Goal: Transaction & Acquisition: Purchase product/service

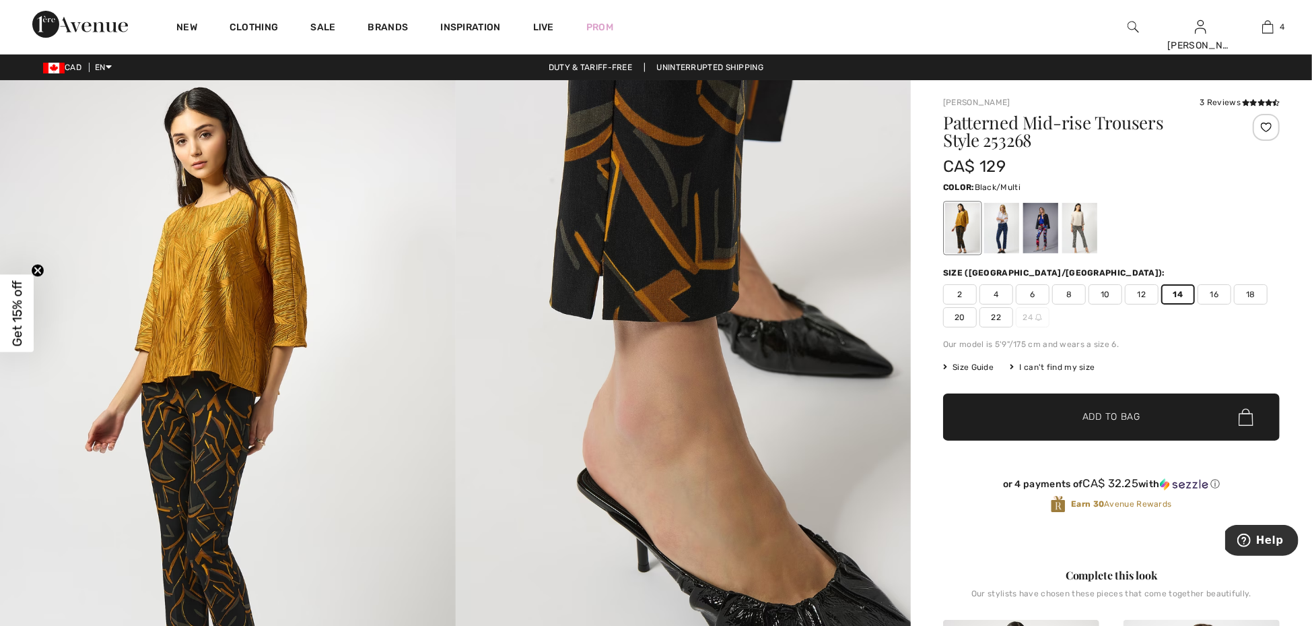
click at [89, 23] on img at bounding box center [80, 24] width 96 height 27
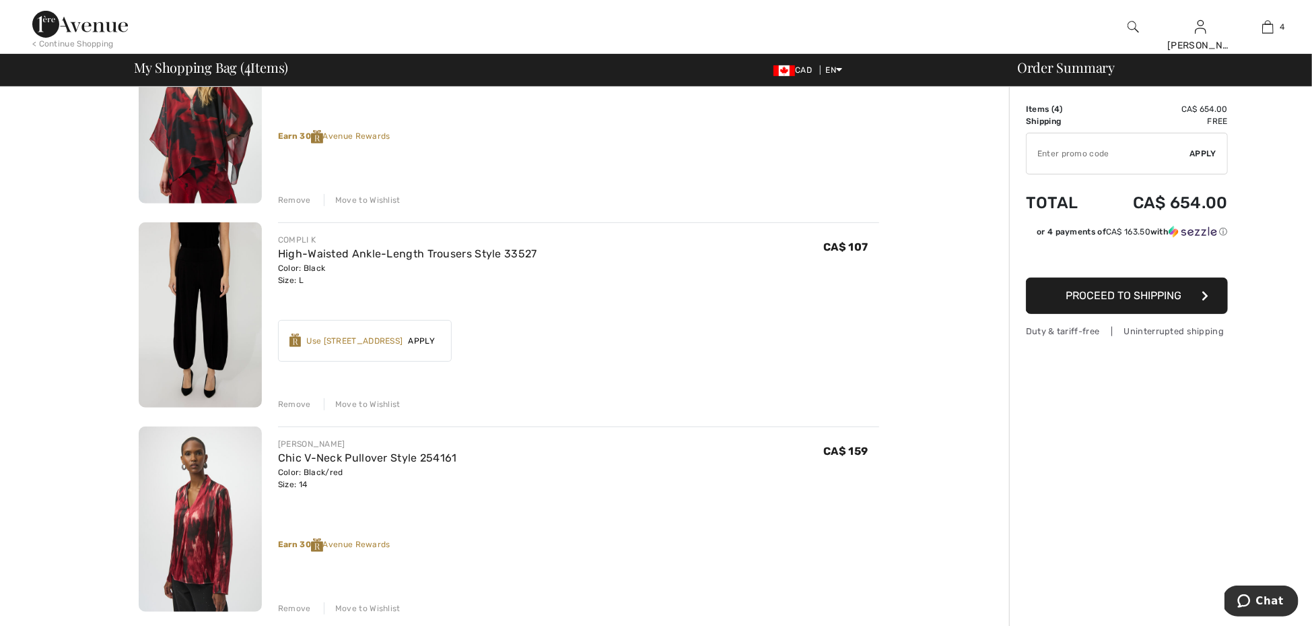
scroll to position [388, 0]
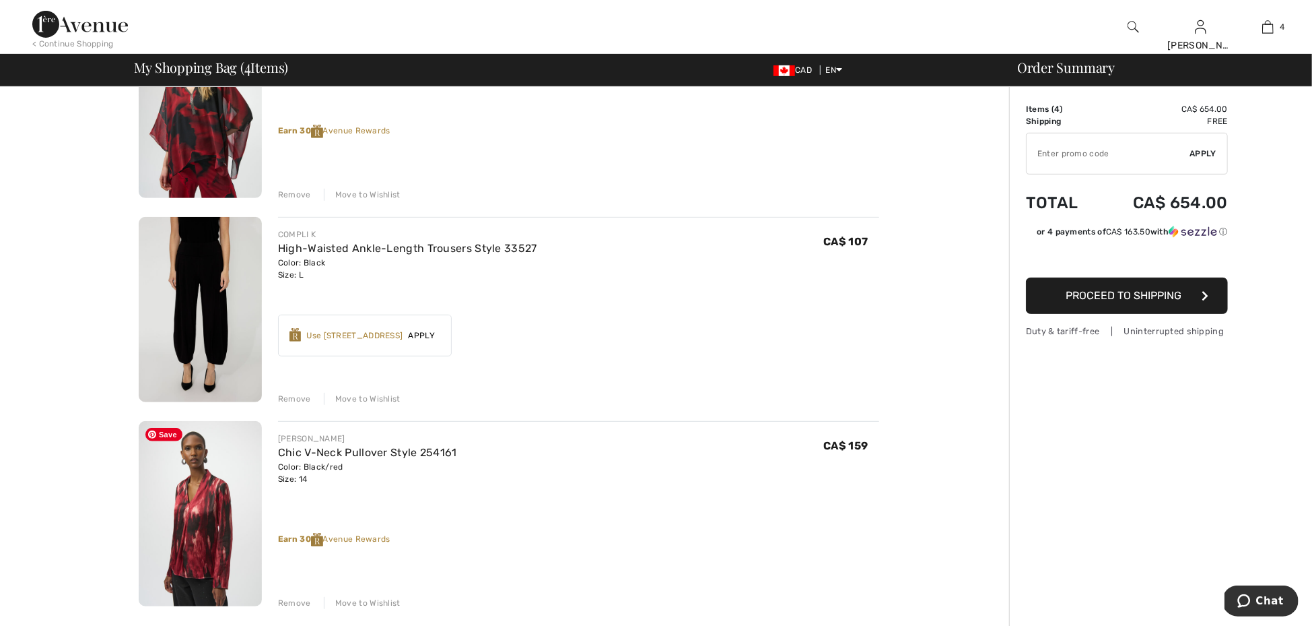
click at [225, 547] on img at bounding box center [200, 513] width 123 height 185
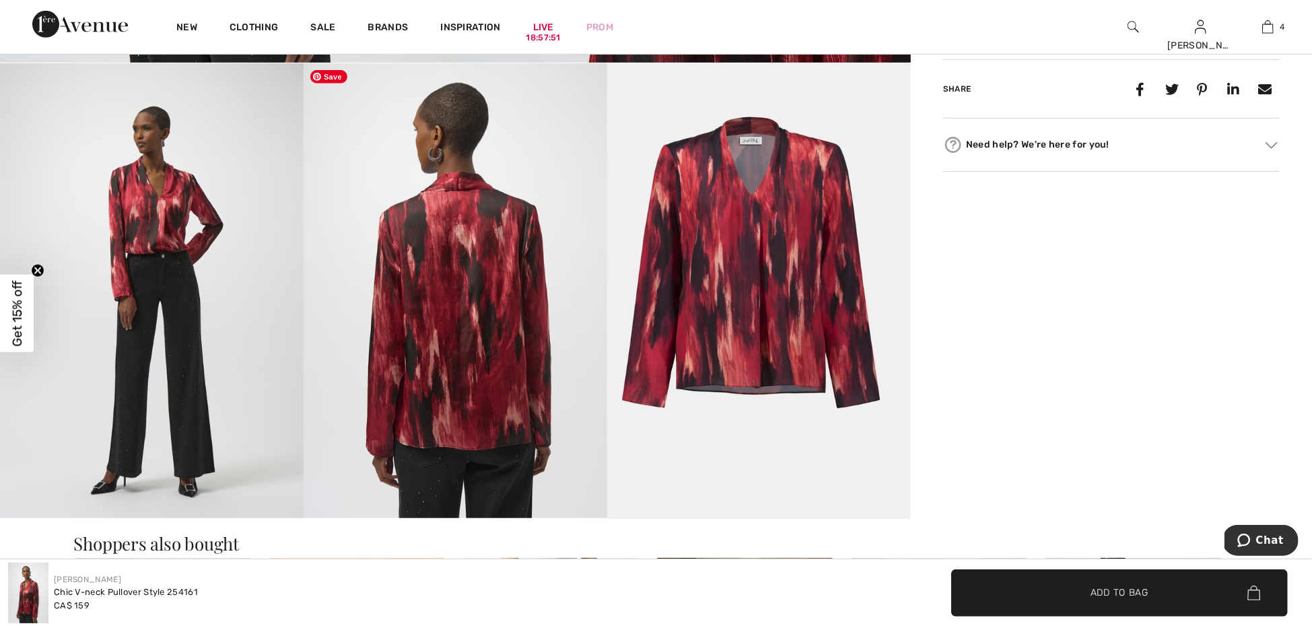
scroll to position [714, 0]
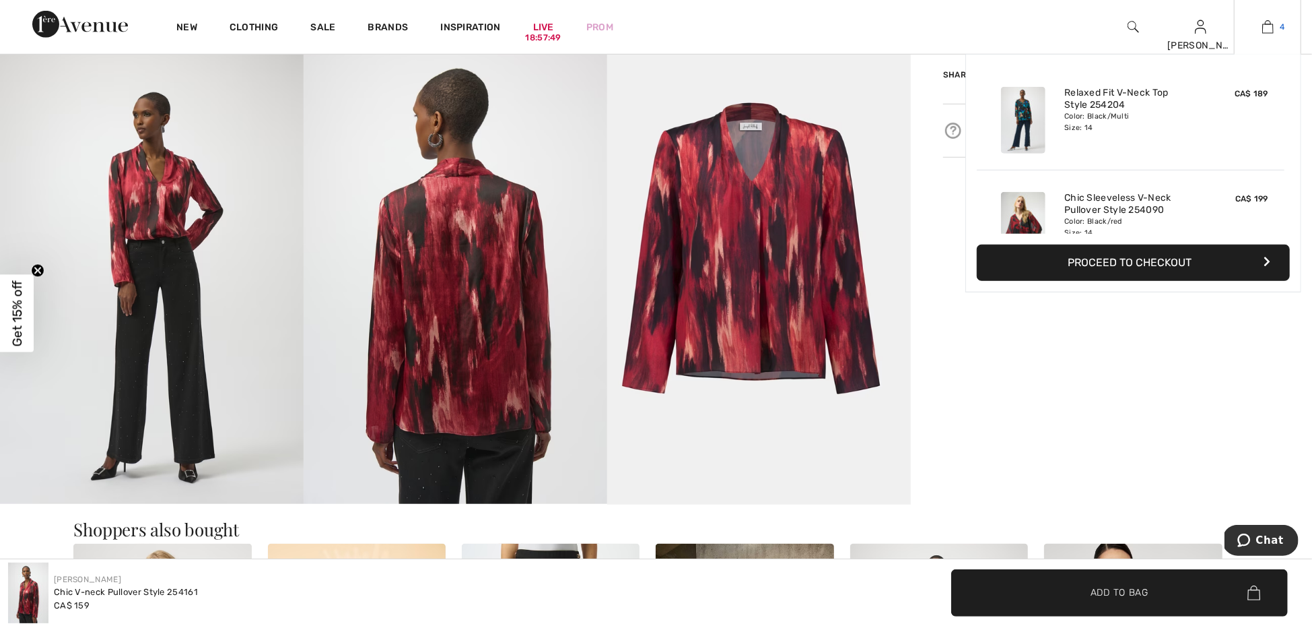
click at [1270, 22] on img at bounding box center [1268, 27] width 11 height 16
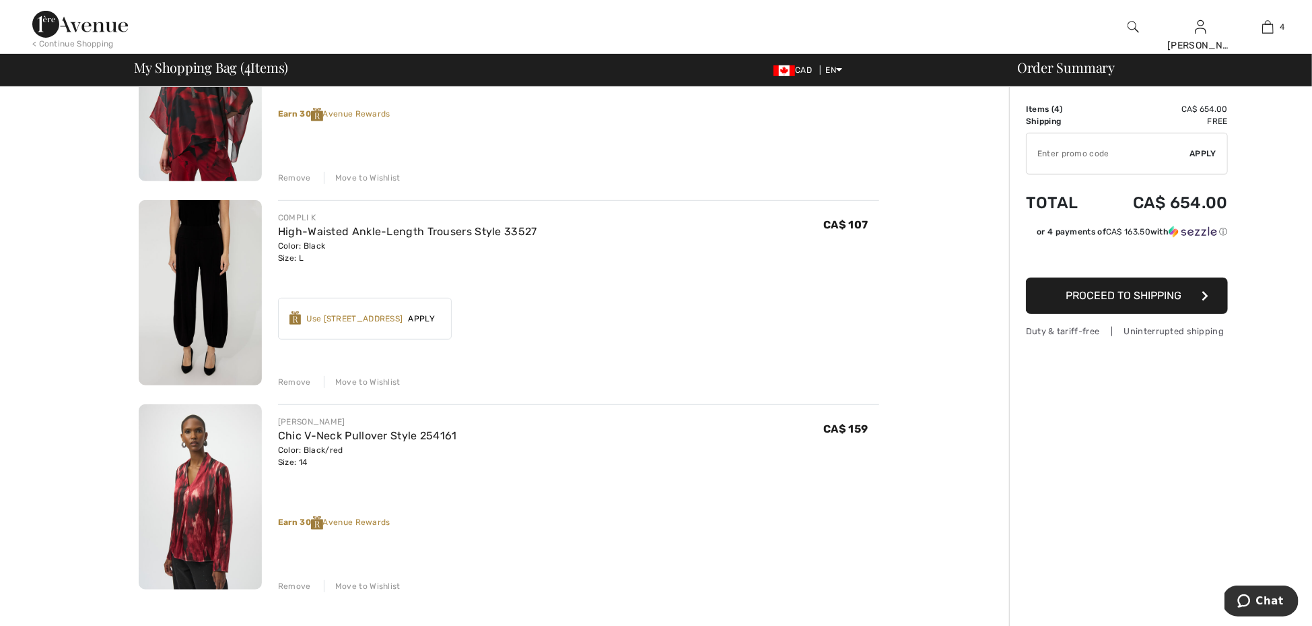
scroll to position [481, 0]
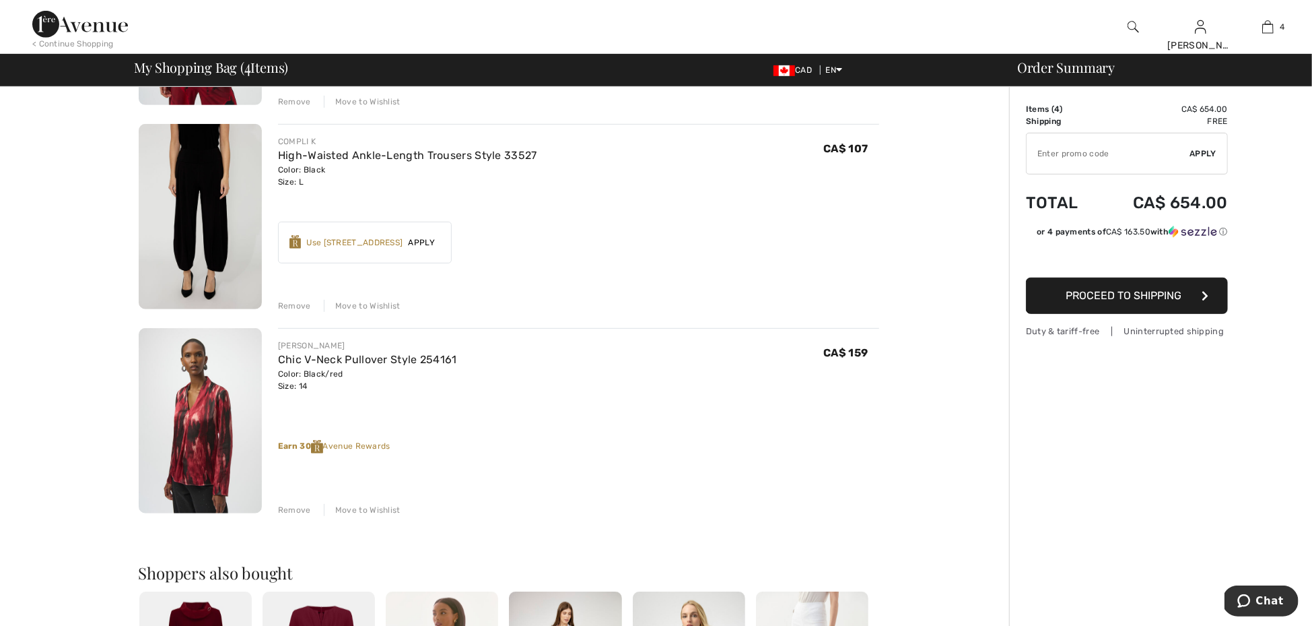
click at [294, 504] on div "Remove" at bounding box center [294, 510] width 33 height 12
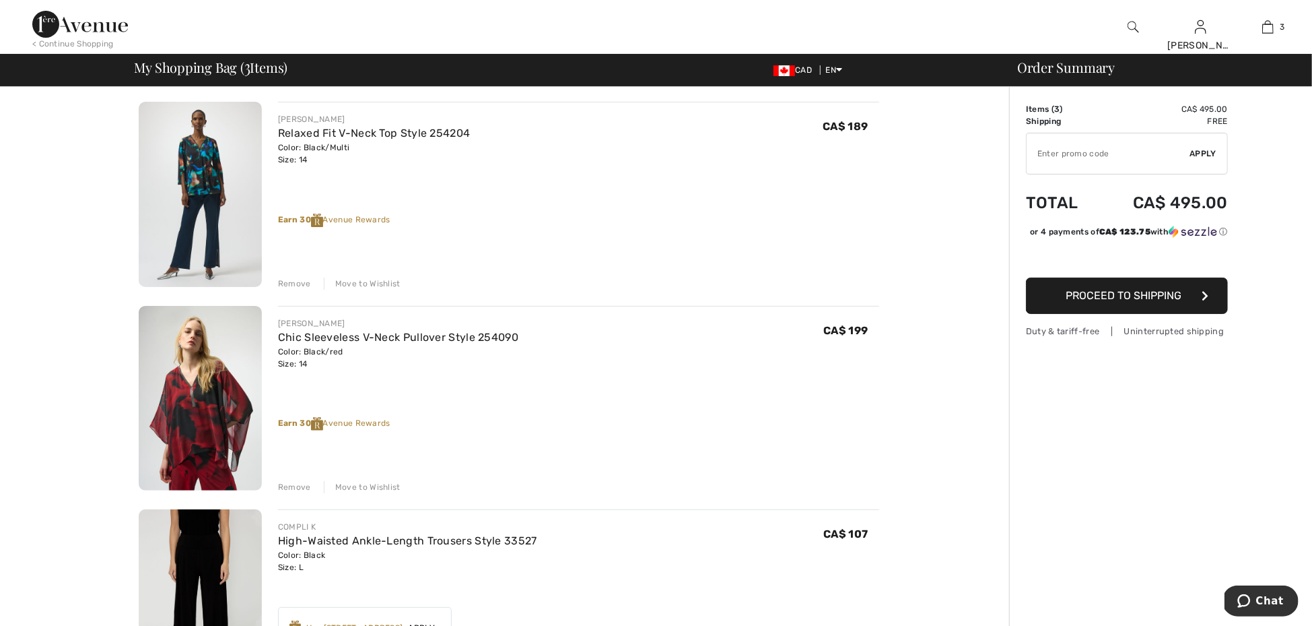
scroll to position [96, 0]
